Goal: Navigation & Orientation: Find specific page/section

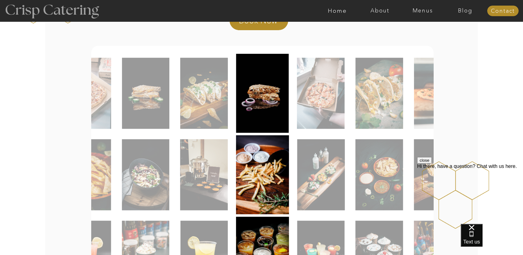
click at [70, 14] on div at bounding box center [52, 11] width 114 height 59
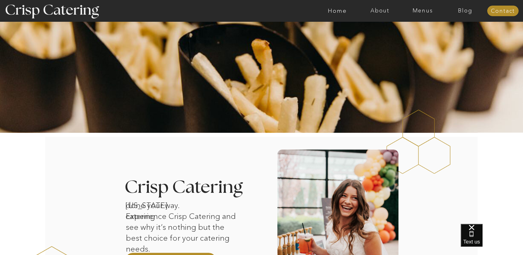
scroll to position [59, 0]
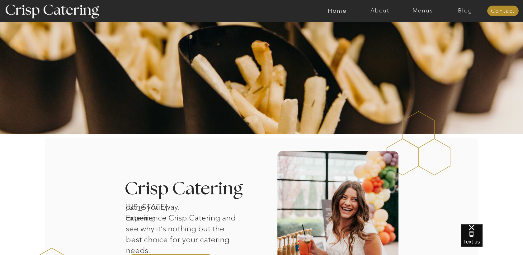
click at [426, 14] on div at bounding box center [286, 11] width 988 height 22
click at [419, 10] on nav "Menus" at bounding box center [423, 11] width 43 height 6
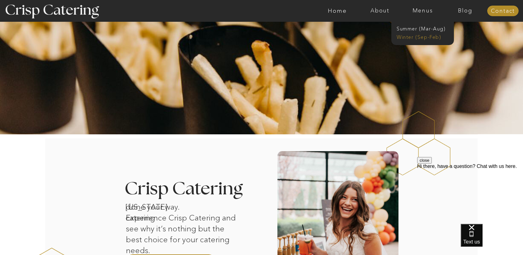
click at [415, 34] on nav "Winter (Sep-Feb)" at bounding box center [422, 37] width 51 height 6
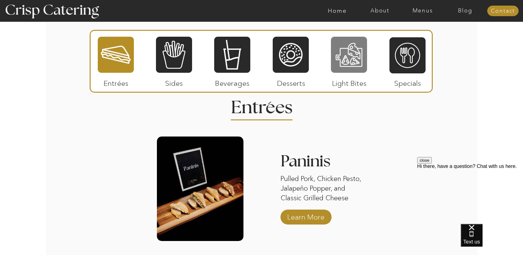
click at [356, 57] on div at bounding box center [349, 54] width 36 height 37
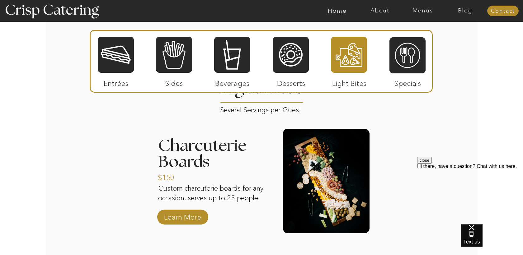
scroll to position [741, 0]
